Goal: Task Accomplishment & Management: Use online tool/utility

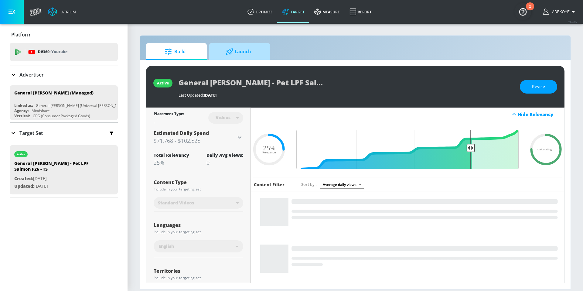
click at [246, 51] on span "Launch" at bounding box center [238, 51] width 46 height 15
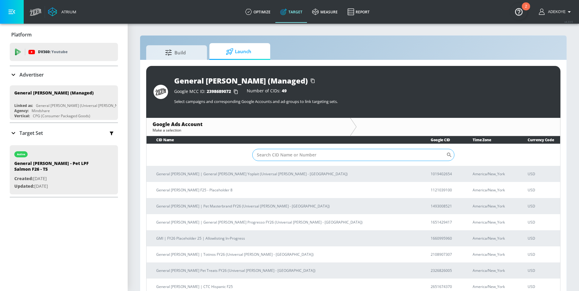
click at [303, 155] on input "Sort By" at bounding box center [349, 155] width 194 height 12
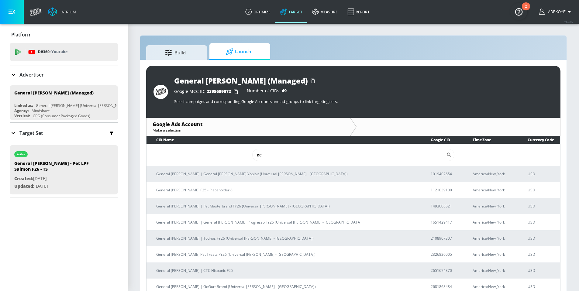
type input "g"
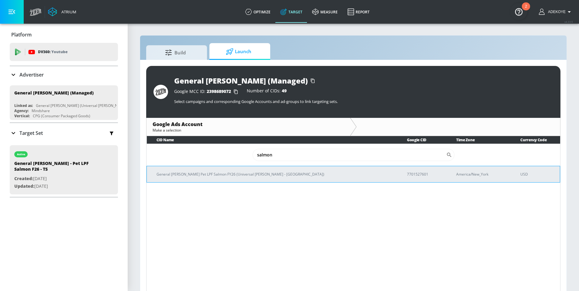
type input "salmon"
click at [232, 171] on p "General Mills Pet LPF Salmon FY26 (Universal McCann - NYC)" at bounding box center [274, 174] width 236 height 6
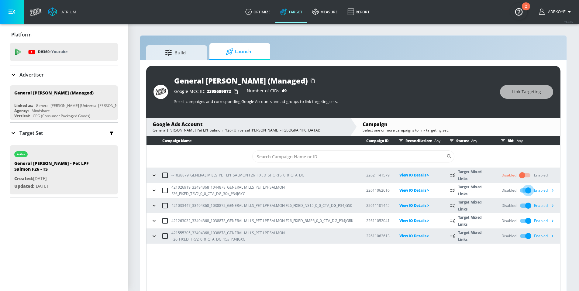
click at [525, 189] on input "checkbox" at bounding box center [528, 191] width 35 height 12
click at [524, 205] on input "checkbox" at bounding box center [528, 206] width 35 height 12
click at [523, 218] on input "checkbox" at bounding box center [528, 221] width 35 height 12
click at [523, 235] on input "checkbox" at bounding box center [528, 236] width 35 height 12
